Goal: Task Accomplishment & Management: Manage account settings

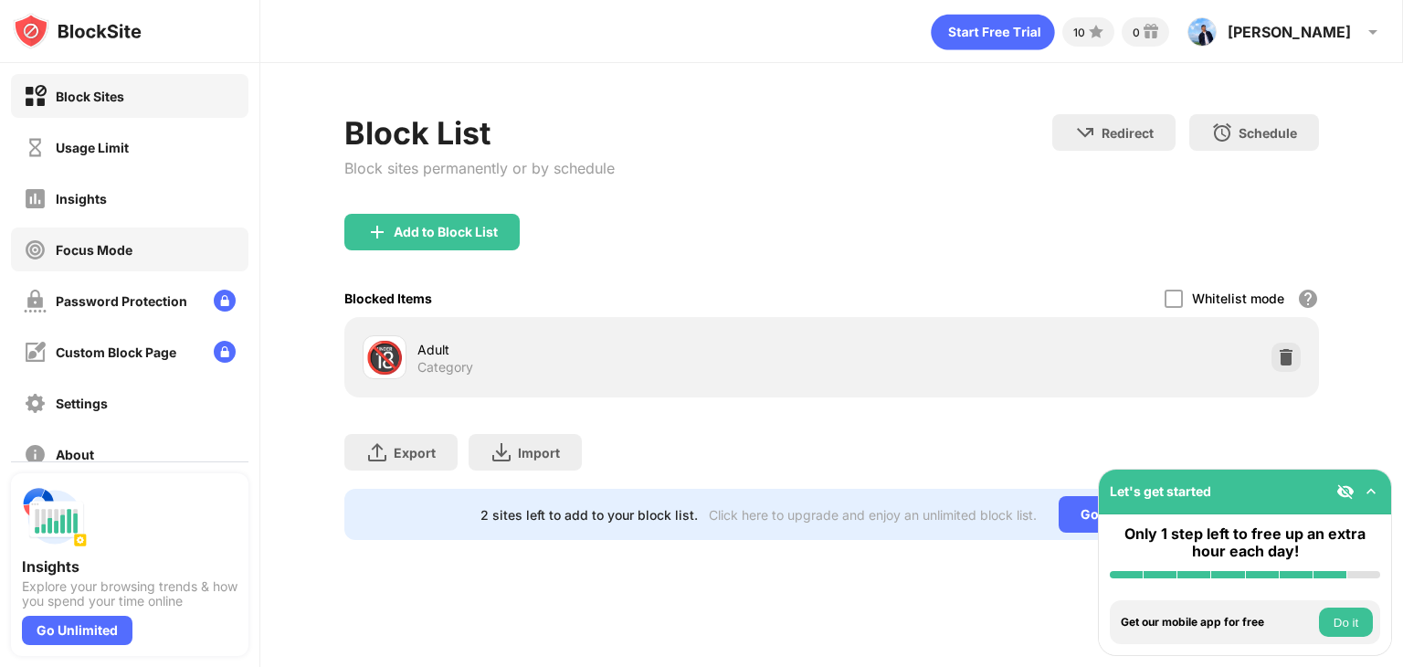
click at [104, 243] on div "Focus Mode" at bounding box center [94, 250] width 77 height 16
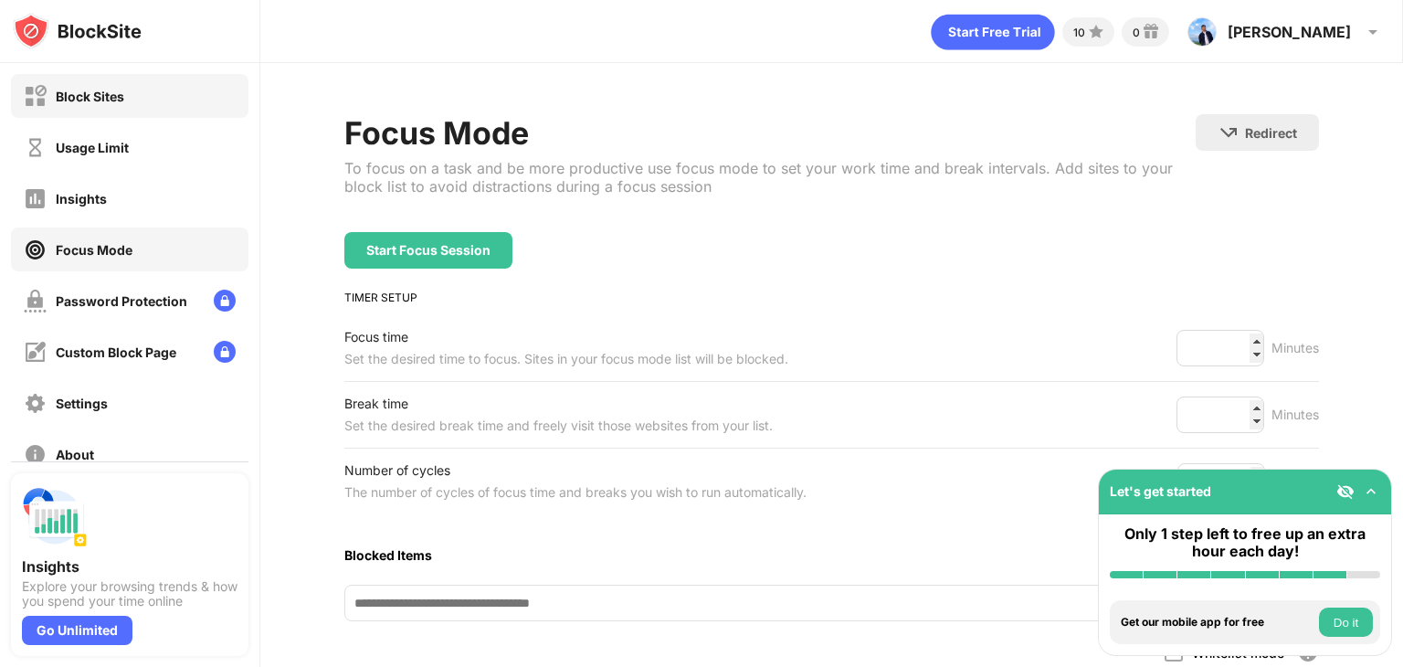
click at [107, 112] on div "Block Sites" at bounding box center [129, 96] width 237 height 44
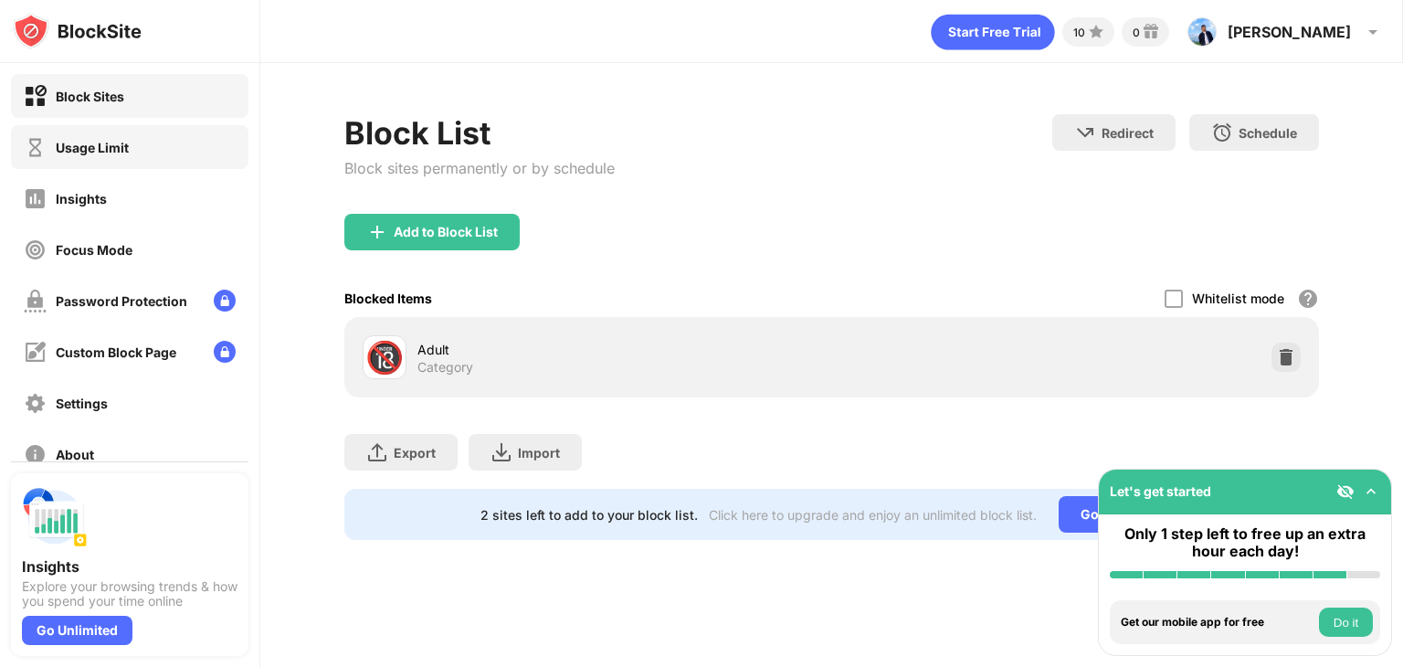
click at [133, 140] on div "Usage Limit" at bounding box center [129, 147] width 237 height 44
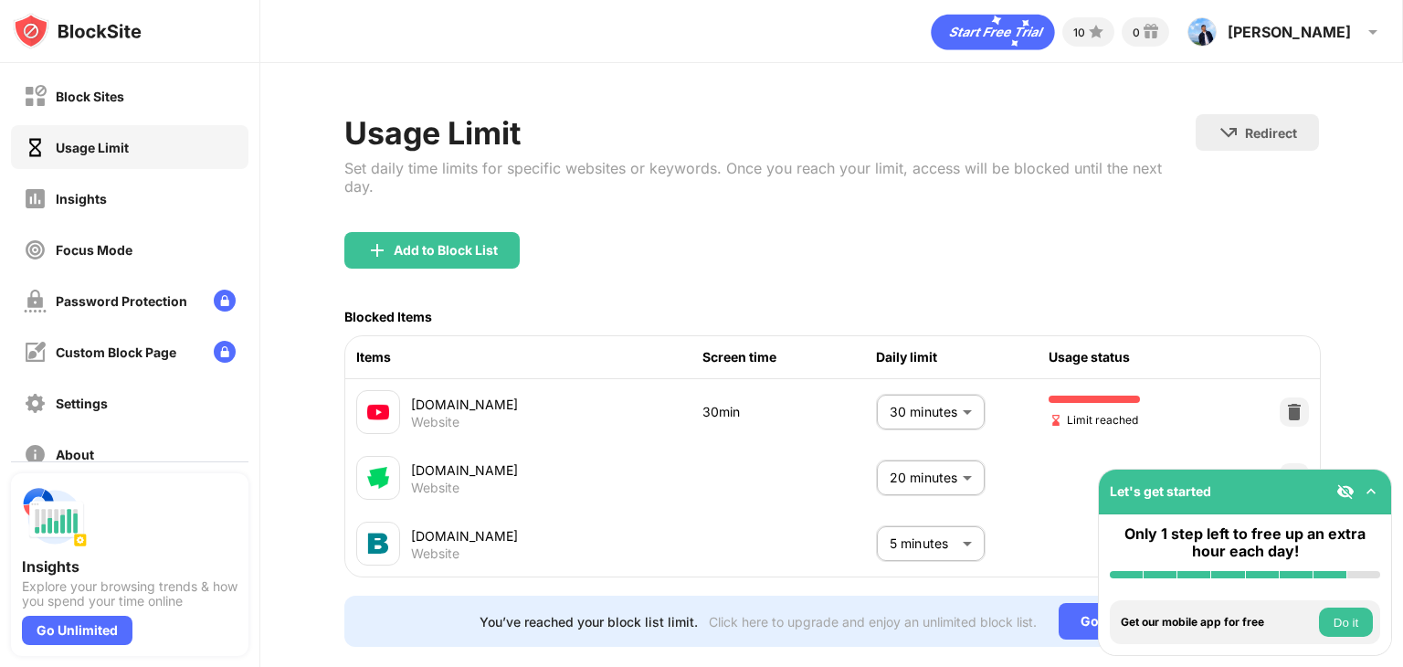
scroll to position [31, 0]
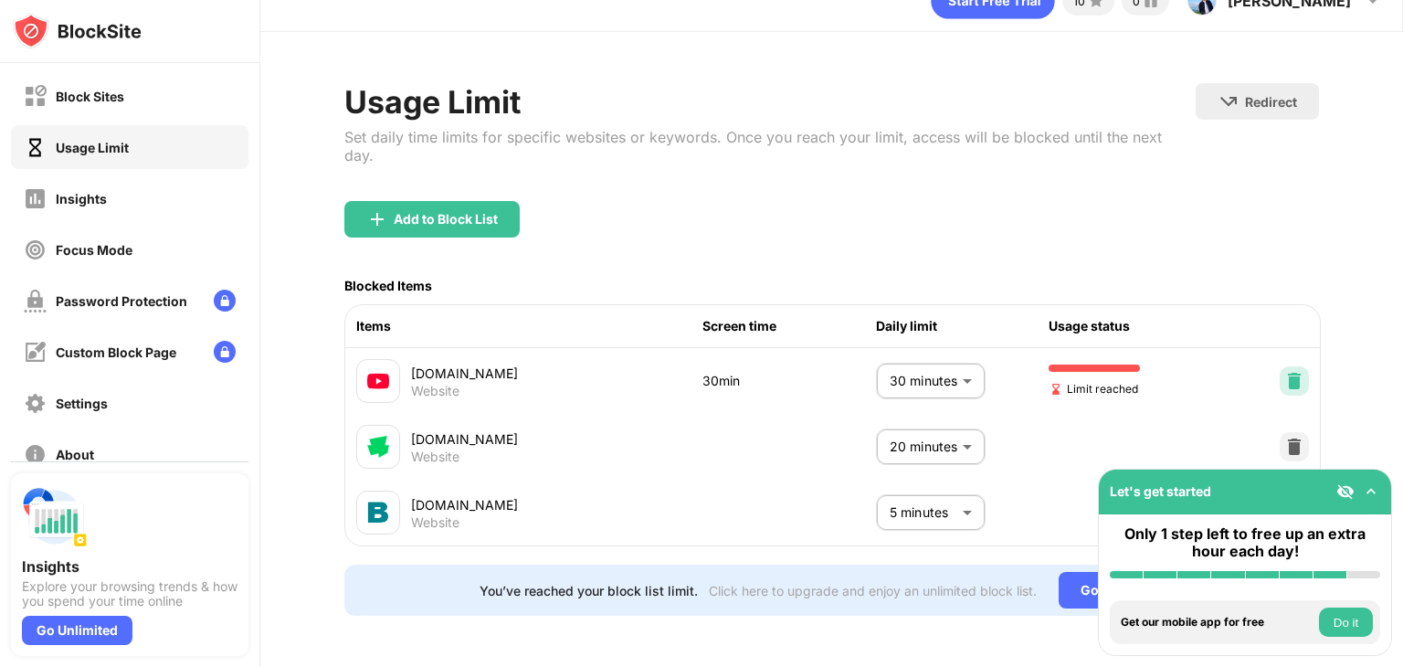
click at [700, 375] on img at bounding box center [1294, 381] width 18 height 18
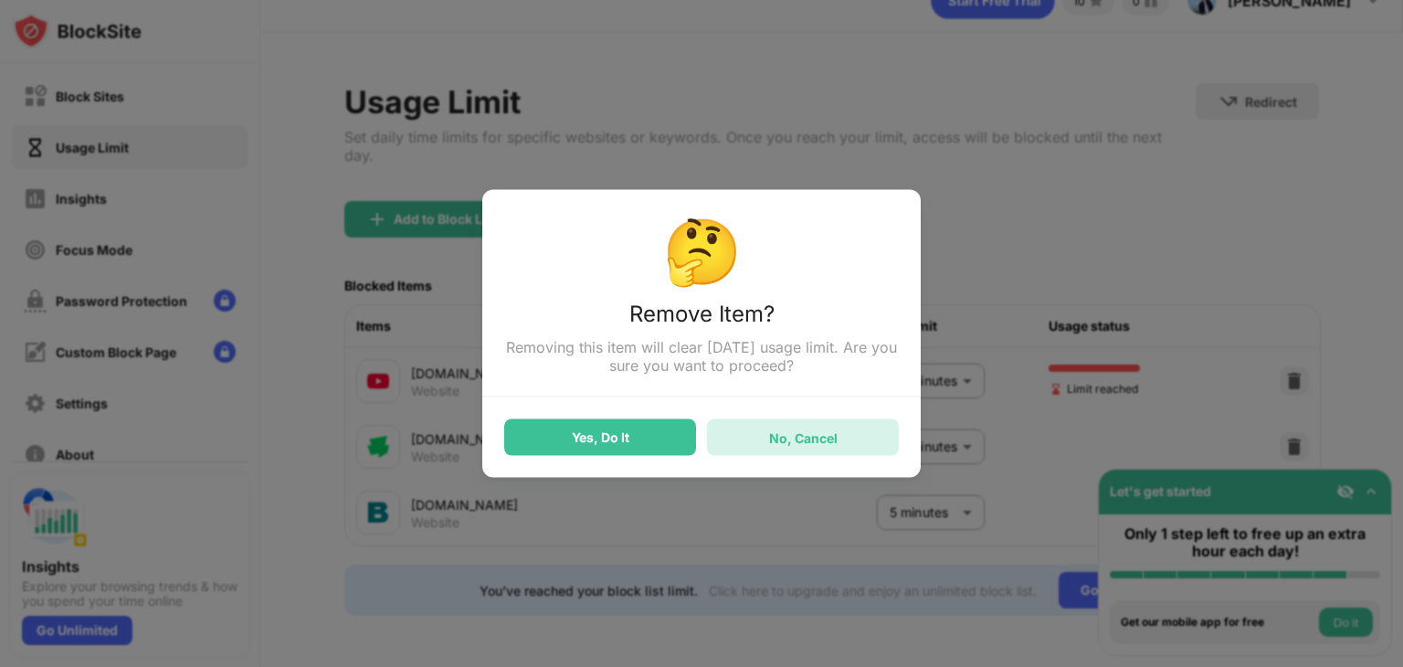
click at [700, 450] on div "No, Cancel" at bounding box center [803, 437] width 192 height 37
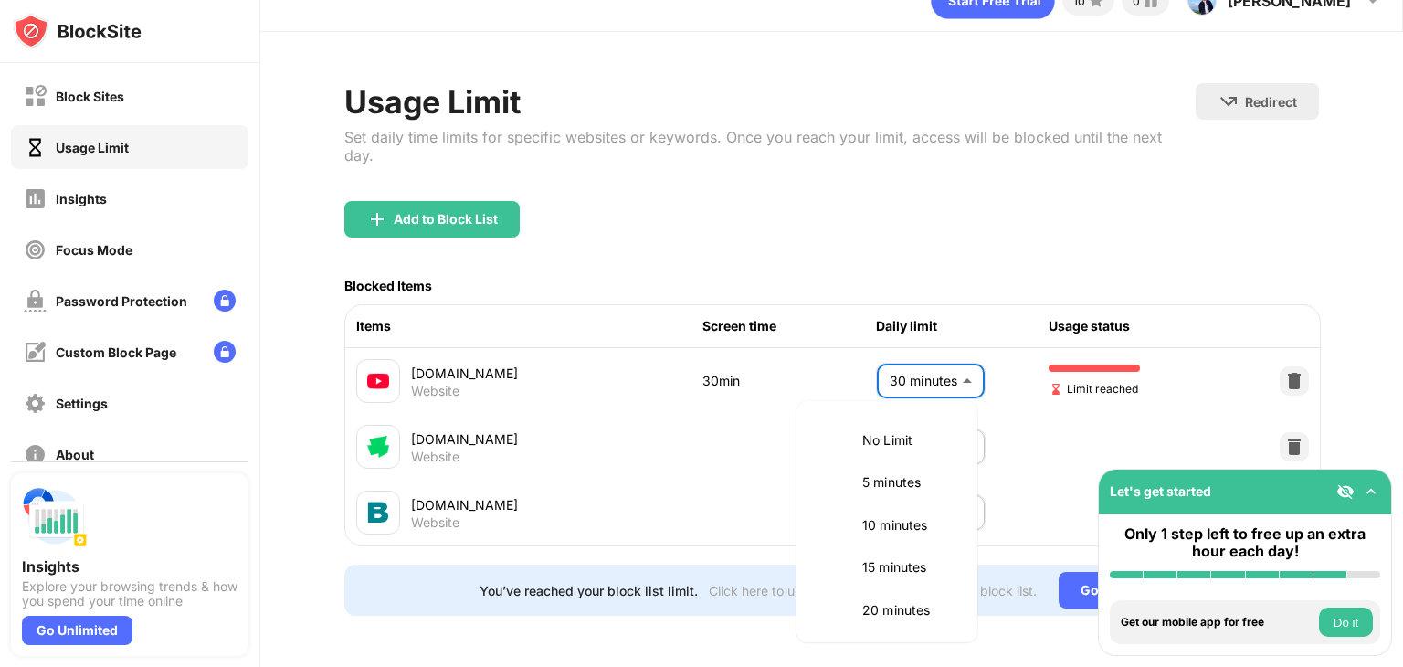
click at [700, 370] on body "Block Sites Usage Limit Insights Focus Mode Password Protection Custom Block Pa…" at bounding box center [701, 333] width 1403 height 667
click at [700, 448] on p "No Limit" at bounding box center [908, 440] width 93 height 20
type input "********"
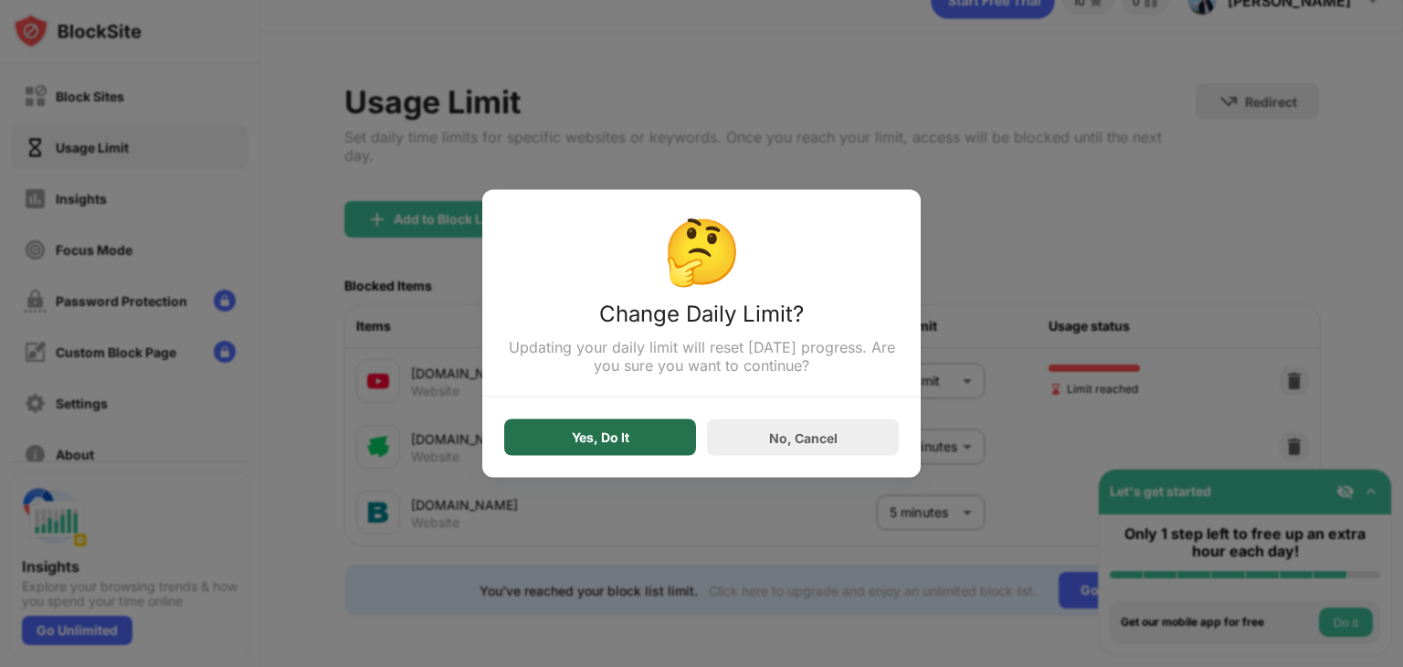
click at [587, 452] on div "Yes, Do It" at bounding box center [600, 437] width 192 height 37
